Goal: Task Accomplishment & Management: Complete application form

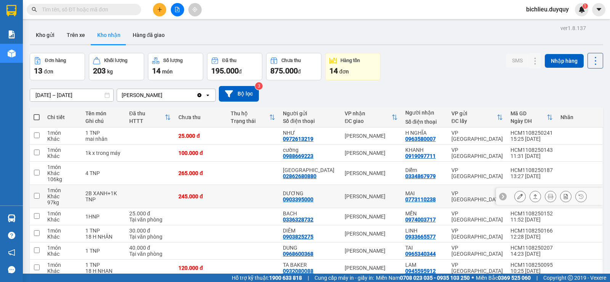
click at [97, 190] on div "2B XANH+1K TNP" at bounding box center [103, 196] width 36 height 12
checkbox input "true"
click at [135, 144] on tbody "1 món Khác 1 TNP mai nhân 25.000 đ NHƯ 0972613219 Vĩnh Kim H NGHĨA 0963580007 V…" at bounding box center [316, 257] width 573 height 259
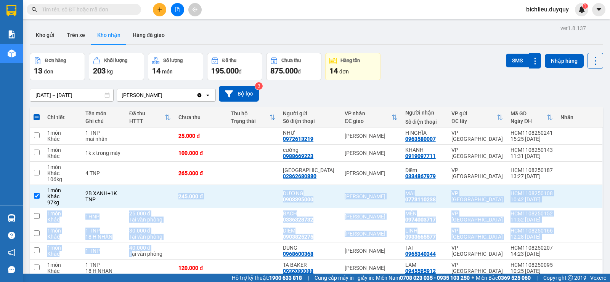
click at [109, 38] on button "Kho nhận" at bounding box center [108, 35] width 35 height 18
click at [108, 35] on button "Kho nhận" at bounding box center [108, 35] width 35 height 18
click at [159, 11] on icon "plus" at bounding box center [159, 9] width 5 height 5
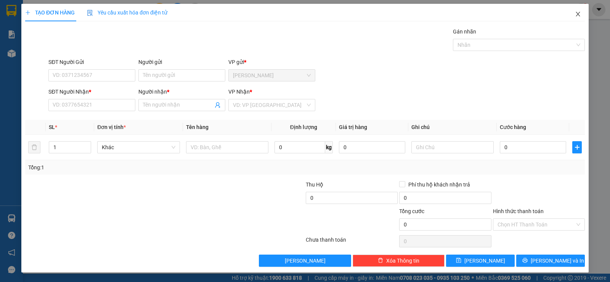
click at [577, 15] on icon "close" at bounding box center [577, 14] width 4 height 5
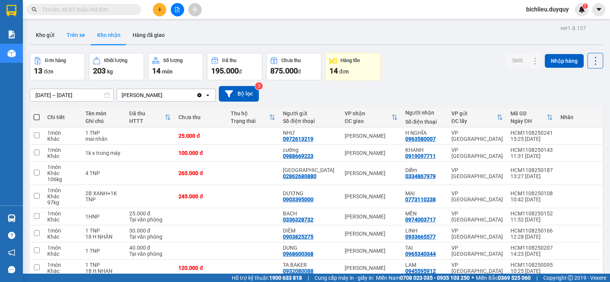
click at [77, 40] on button "Trên xe" at bounding box center [76, 35] width 30 height 18
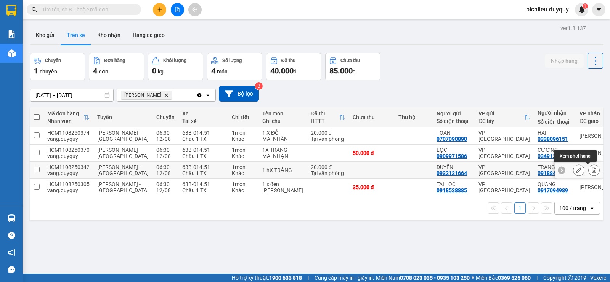
click at [588, 168] on button at bounding box center [593, 170] width 11 height 13
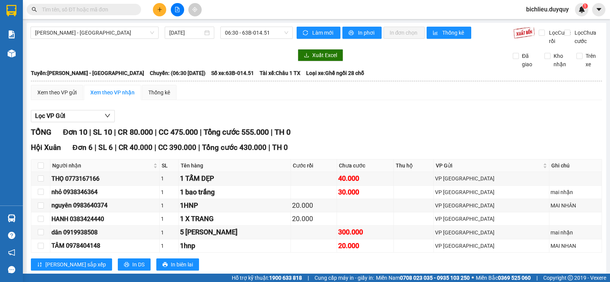
scroll to position [138, 0]
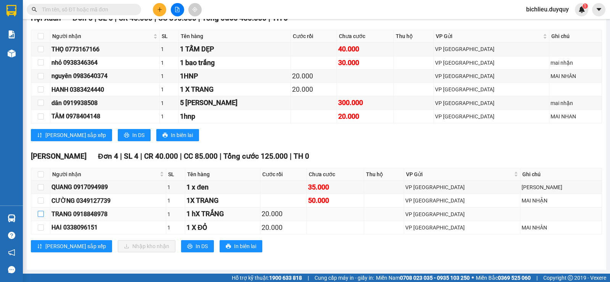
click at [42, 216] on input "checkbox" at bounding box center [41, 214] width 6 height 6
checkbox input "true"
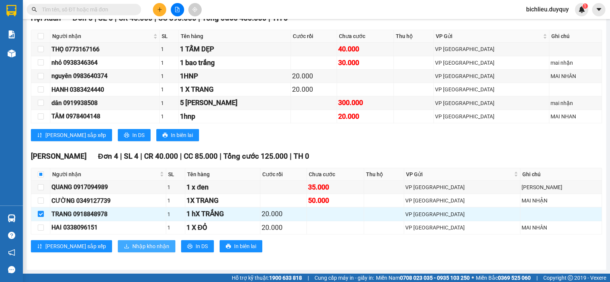
click at [132, 249] on span "Nhập kho nhận" at bounding box center [150, 246] width 37 height 8
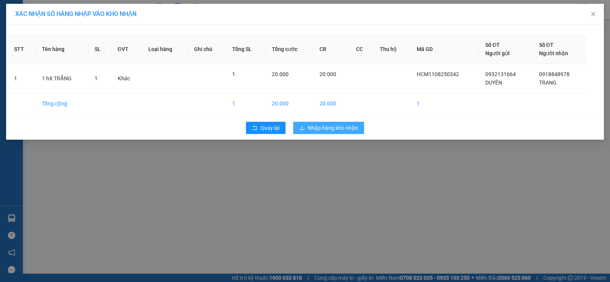
click at [330, 125] on span "Nhập hàng kho nhận" at bounding box center [332, 128] width 50 height 8
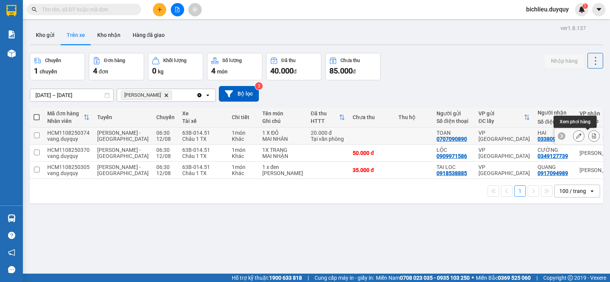
click at [592, 137] on icon at bounding box center [594, 135] width 4 height 5
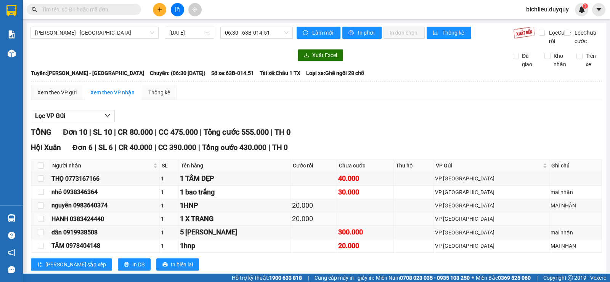
scroll to position [138, 0]
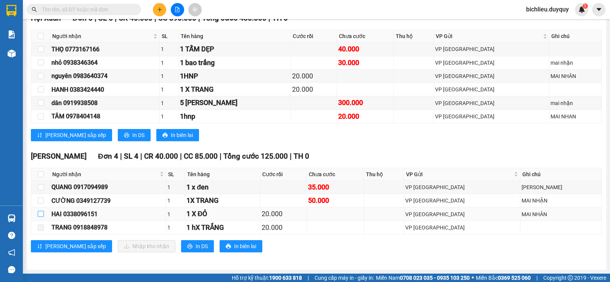
click at [41, 213] on input "checkbox" at bounding box center [41, 214] width 6 height 6
checkbox input "true"
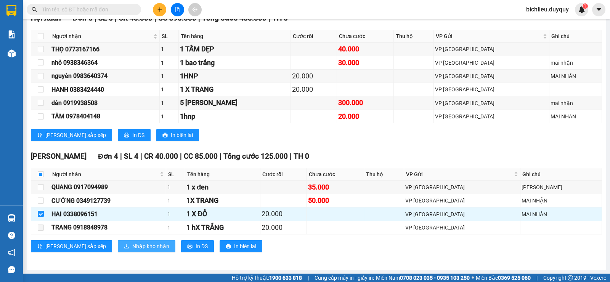
click at [132, 246] on span "Nhập kho nhận" at bounding box center [150, 246] width 37 height 8
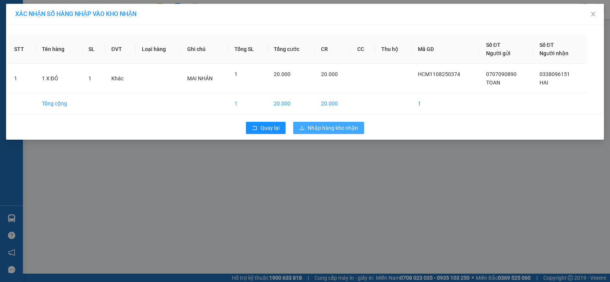
click at [337, 126] on span "Nhập hàng kho nhận" at bounding box center [332, 128] width 50 height 8
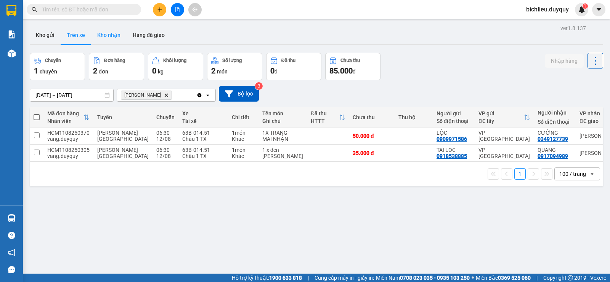
click at [113, 37] on button "Kho nhận" at bounding box center [108, 35] width 35 height 18
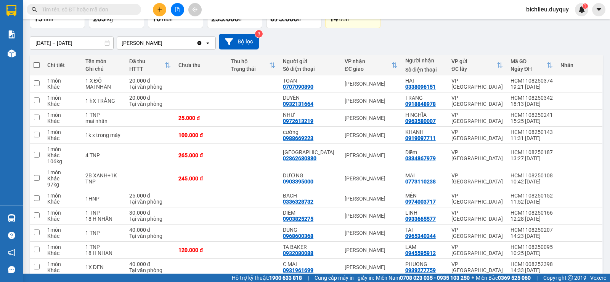
scroll to position [166, 0]
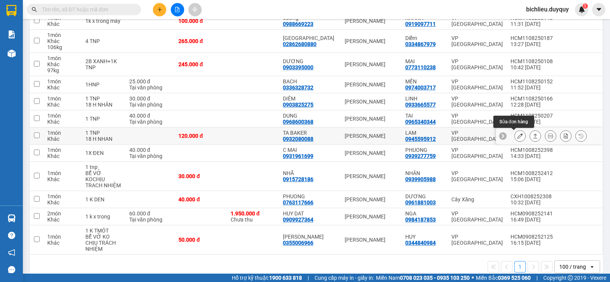
click at [517, 134] on icon at bounding box center [519, 135] width 5 height 5
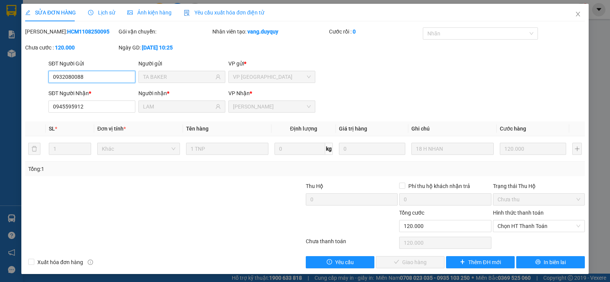
type input "0932080088"
type input "TA BAKER"
type input "0945595912"
type input "LAM"
type input "120.000"
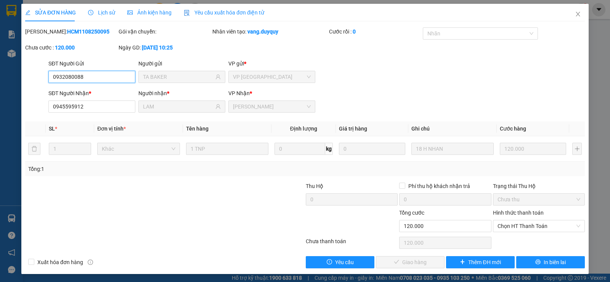
drag, startPoint x: 504, startPoint y: 225, endPoint x: 506, endPoint y: 232, distance: 7.6
click at [504, 227] on span "Chọn HT Thanh Toán" at bounding box center [538, 226] width 83 height 11
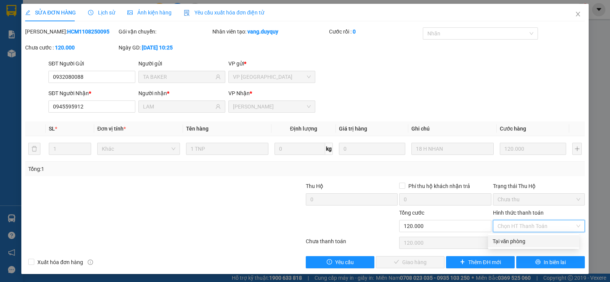
drag, startPoint x: 509, startPoint y: 242, endPoint x: 501, endPoint y: 250, distance: 11.0
click at [509, 243] on div "Tại văn phòng" at bounding box center [533, 241] width 82 height 8
type input "0"
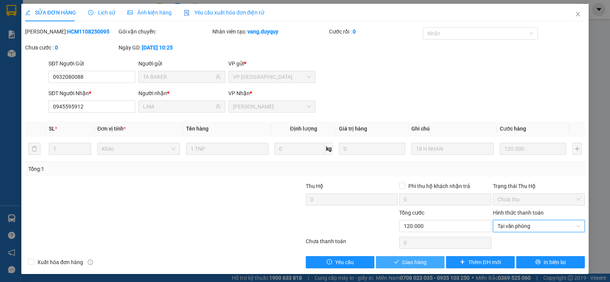
click at [408, 261] on span "Giao hàng" at bounding box center [414, 262] width 24 height 8
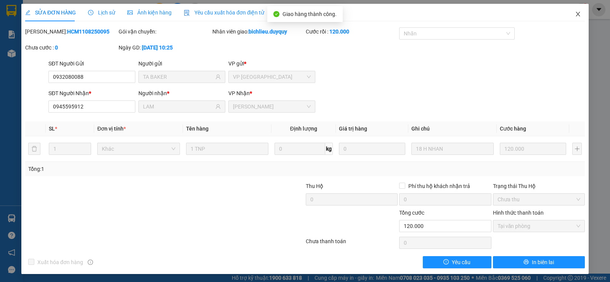
click at [575, 14] on icon "close" at bounding box center [578, 14] width 6 height 6
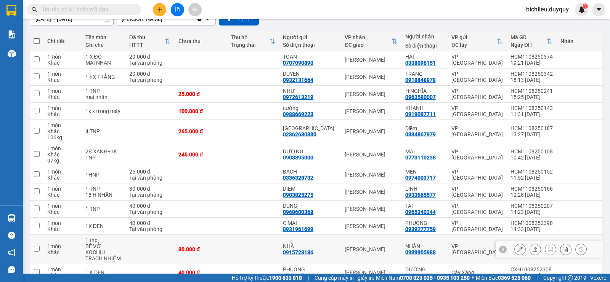
scroll to position [149, 0]
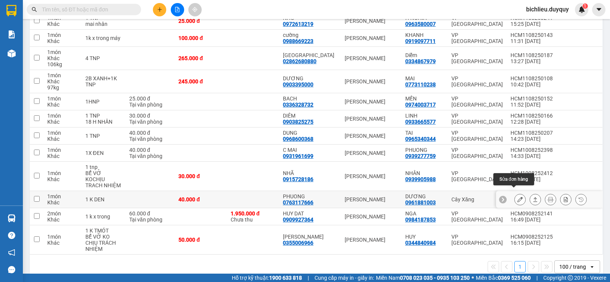
click at [517, 197] on icon at bounding box center [519, 199] width 5 height 5
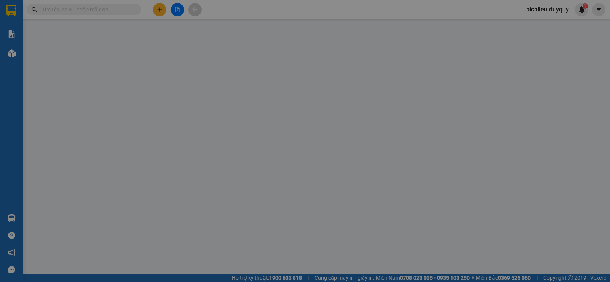
type input "0763117666"
type input "PHUONG"
type input "0961881003"
type input "DƯƠNG"
type input "40.000"
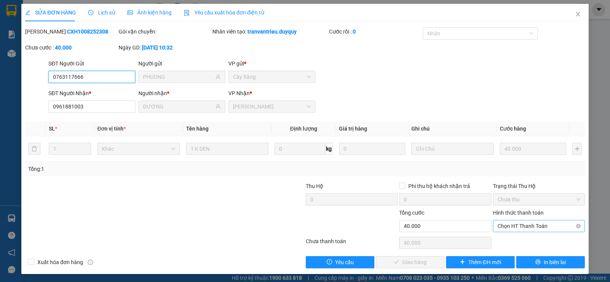
click at [499, 226] on span "Chọn HT Thanh Toán" at bounding box center [538, 226] width 83 height 11
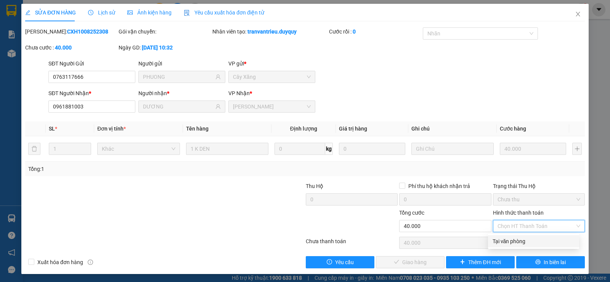
click at [503, 242] on div "Tại văn phòng" at bounding box center [533, 241] width 82 height 8
type input "0"
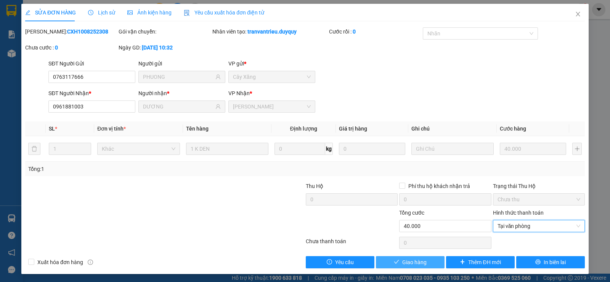
click at [402, 261] on span "Giao hàng" at bounding box center [414, 262] width 24 height 8
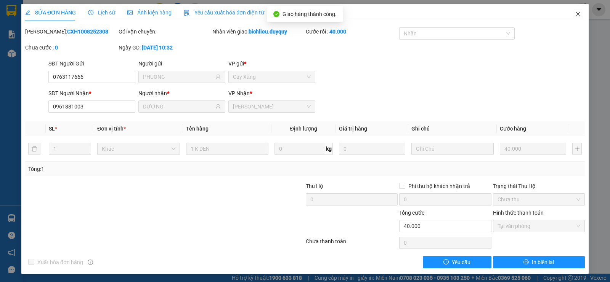
click at [575, 16] on icon "close" at bounding box center [578, 14] width 6 height 6
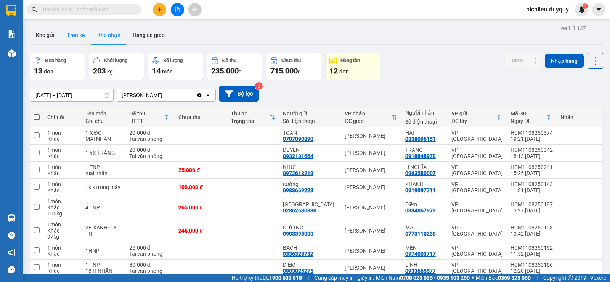
click at [71, 38] on button "Trên xe" at bounding box center [76, 35] width 30 height 18
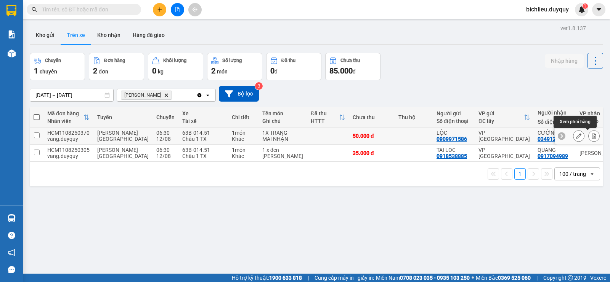
click at [591, 134] on icon at bounding box center [593, 135] width 5 height 5
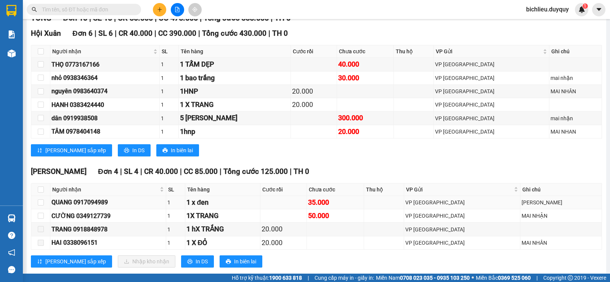
scroll to position [138, 0]
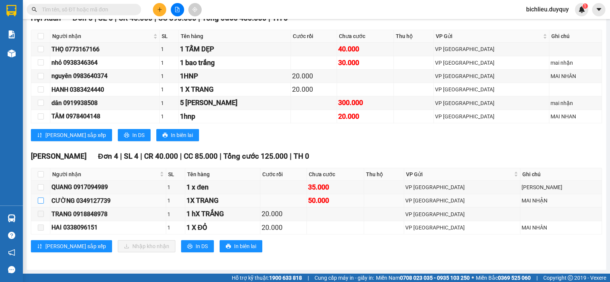
click at [41, 199] on input "checkbox" at bounding box center [41, 201] width 6 height 6
checkbox input "true"
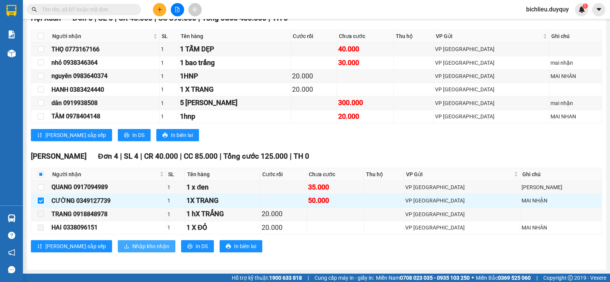
click at [132, 244] on span "Nhập kho nhận" at bounding box center [150, 246] width 37 height 8
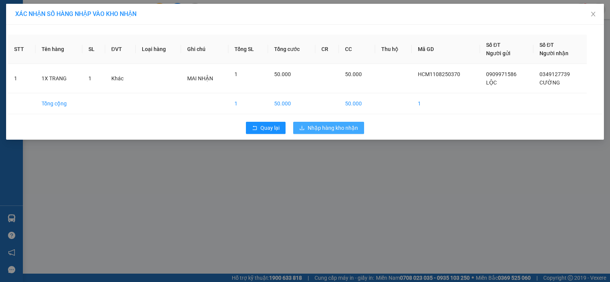
click at [333, 126] on span "Nhập hàng kho nhận" at bounding box center [332, 128] width 50 height 8
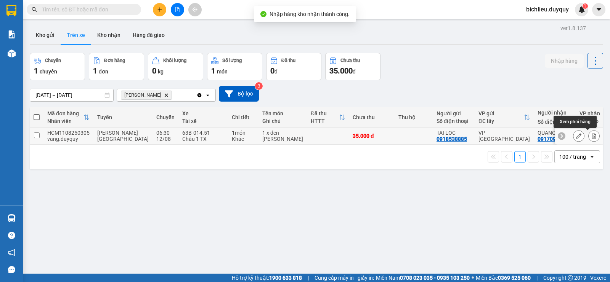
click at [591, 136] on icon at bounding box center [593, 135] width 5 height 5
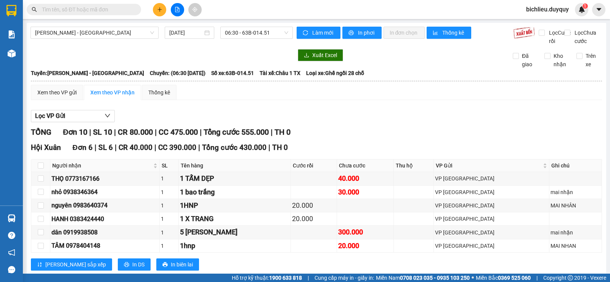
scroll to position [138, 0]
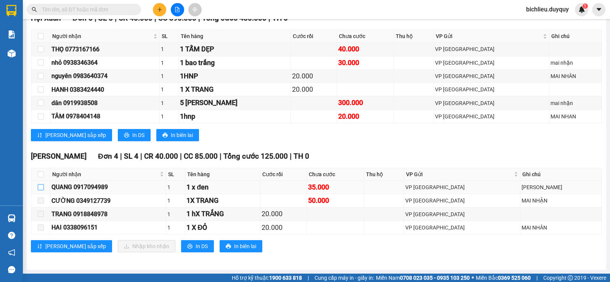
click at [42, 187] on input "checkbox" at bounding box center [41, 187] width 6 height 6
checkbox input "true"
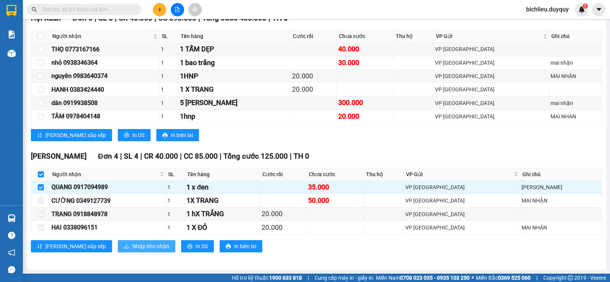
click at [130, 241] on button "Nhập kho nhận" at bounding box center [147, 246] width 58 height 12
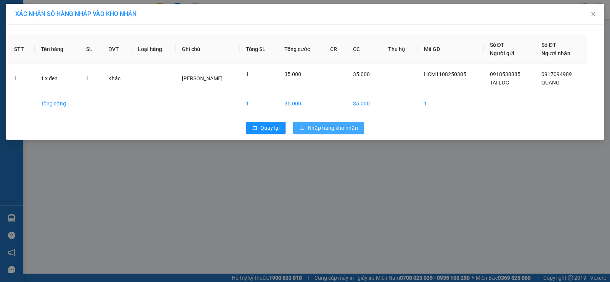
click at [324, 129] on span "Nhập hàng kho nhận" at bounding box center [332, 128] width 50 height 8
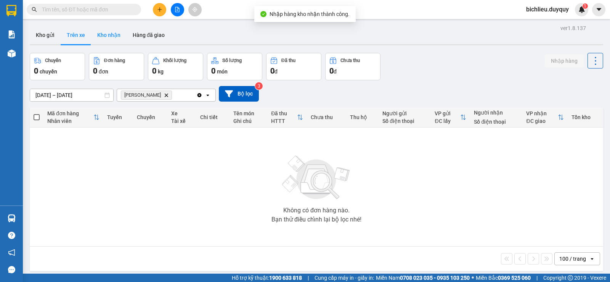
click at [115, 34] on button "Kho nhận" at bounding box center [108, 35] width 35 height 18
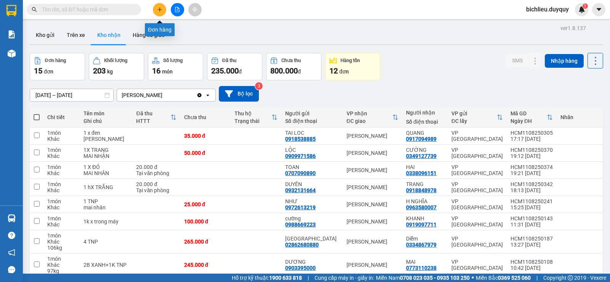
click at [162, 11] on icon "plus" at bounding box center [159, 9] width 5 height 5
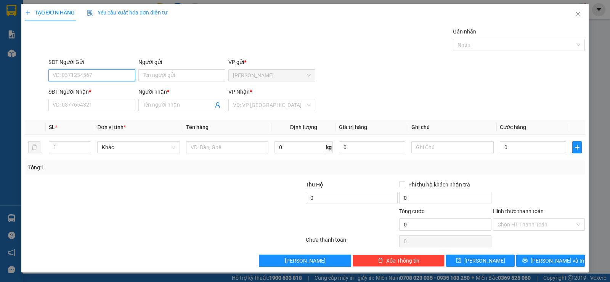
click at [63, 75] on input "SĐT Người Gửi" at bounding box center [91, 75] width 87 height 12
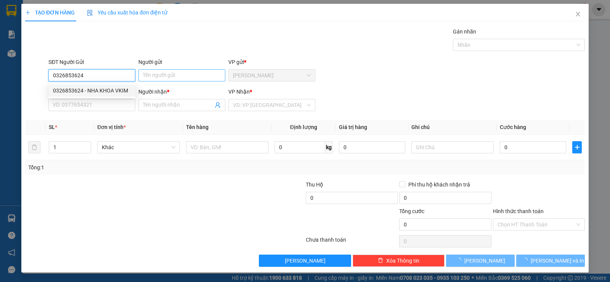
type input "0326853624"
click at [150, 81] on input "Người gửi" at bounding box center [181, 75] width 87 height 12
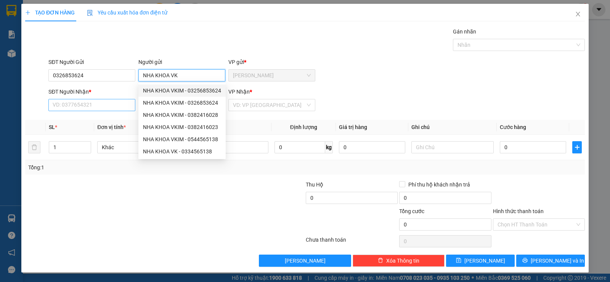
type input "NHA KHOA VK"
click at [75, 104] on input "SĐT Người Nhận *" at bounding box center [91, 105] width 87 height 12
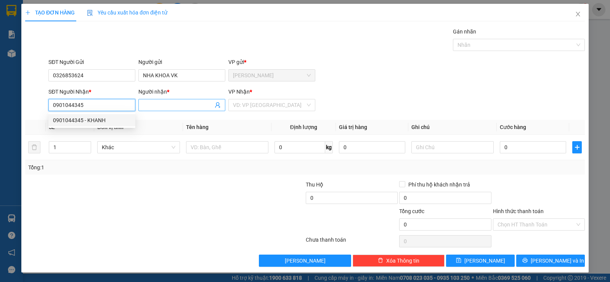
type input "0901044345"
click at [176, 105] on input "Người nhận *" at bounding box center [178, 105] width 70 height 8
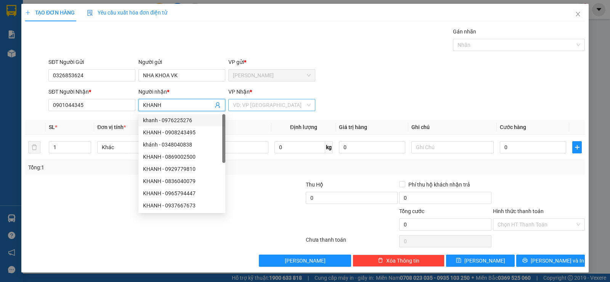
type input "KHANH"
drag, startPoint x: 245, startPoint y: 107, endPoint x: 241, endPoint y: 106, distance: 4.3
click at [246, 107] on input "search" at bounding box center [269, 104] width 72 height 11
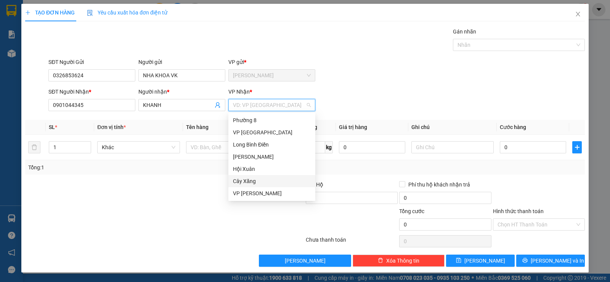
click at [255, 181] on div "Cây Xăng" at bounding box center [272, 181] width 78 height 8
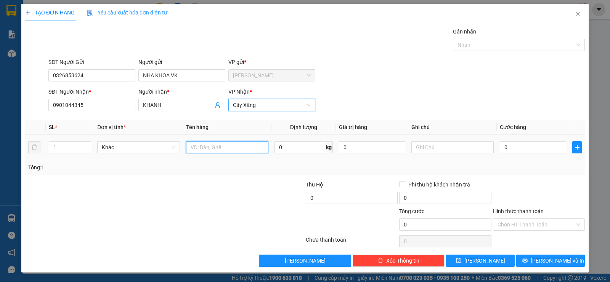
click at [205, 148] on input "text" at bounding box center [227, 147] width 82 height 12
type input "1HNP"
click at [532, 144] on input "0" at bounding box center [532, 147] width 66 height 12
type input "2"
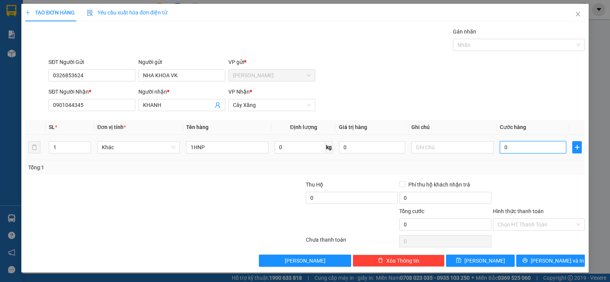
type input "2"
type input "20"
type input "200"
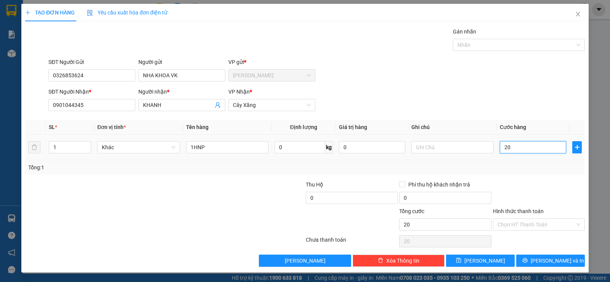
type input "200"
type input "2.000"
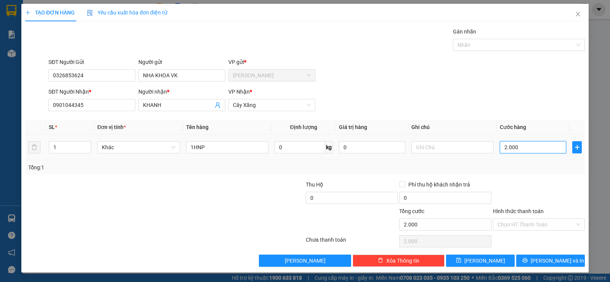
type input "20.000"
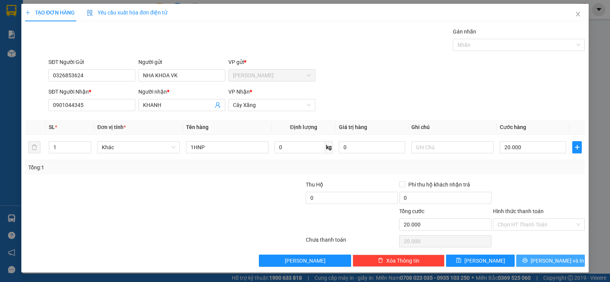
click at [554, 260] on span "[PERSON_NAME] và In" at bounding box center [556, 261] width 53 height 8
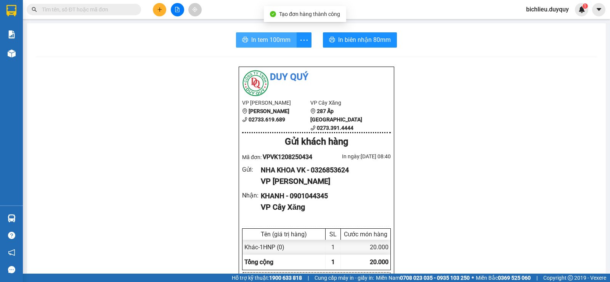
click at [269, 41] on span "In tem 100mm" at bounding box center [270, 40] width 39 height 10
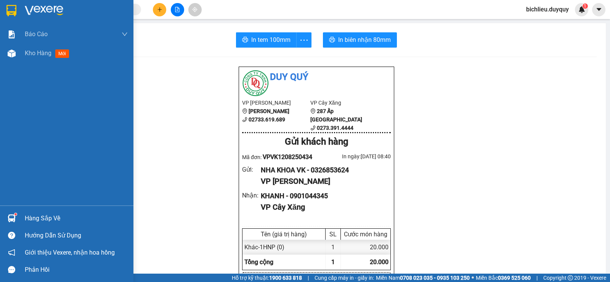
click at [9, 11] on img at bounding box center [11, 10] width 10 height 11
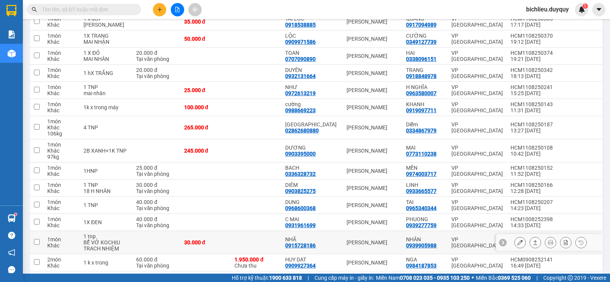
scroll to position [166, 0]
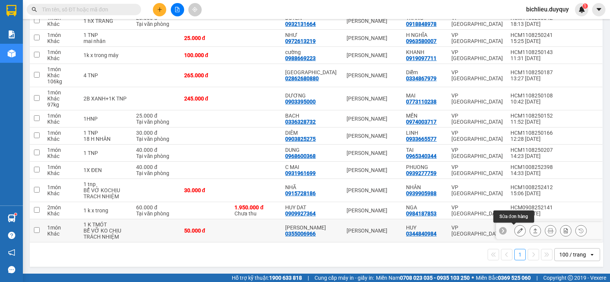
click at [517, 233] on icon at bounding box center [519, 230] width 5 height 5
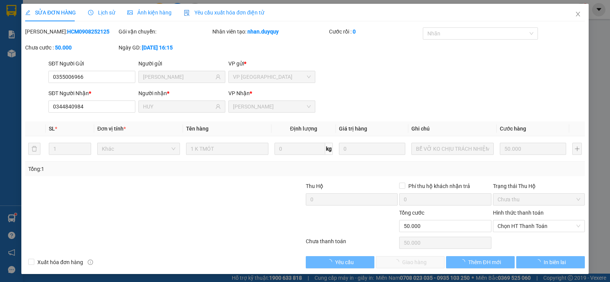
type input "0355006966"
type input "[PERSON_NAME]"
type input "0344840984"
type input "HUY"
type input "50.000"
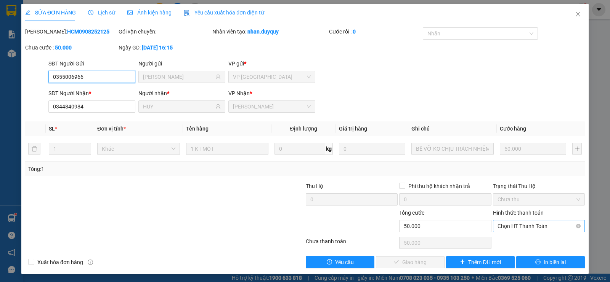
click at [524, 227] on span "Chọn HT Thanh Toán" at bounding box center [538, 226] width 83 height 11
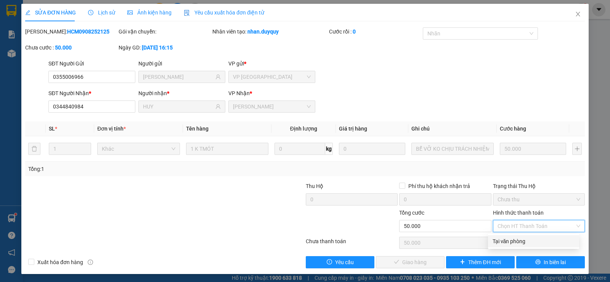
click at [518, 246] on div "Tại văn phòng" at bounding box center [533, 241] width 91 height 12
type input "0"
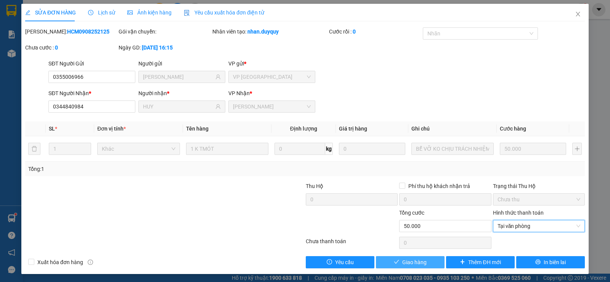
click at [402, 263] on span "Giao hàng" at bounding box center [414, 262] width 24 height 8
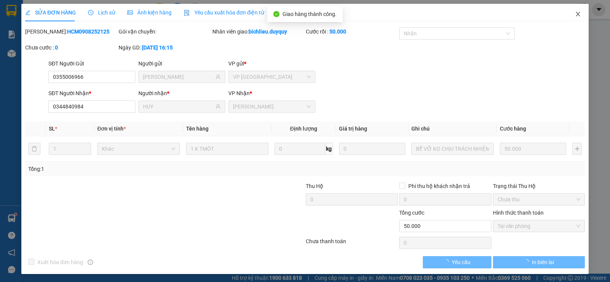
click at [575, 17] on icon "close" at bounding box center [578, 14] width 6 height 6
